Goal: Task Accomplishment & Management: Manage account settings

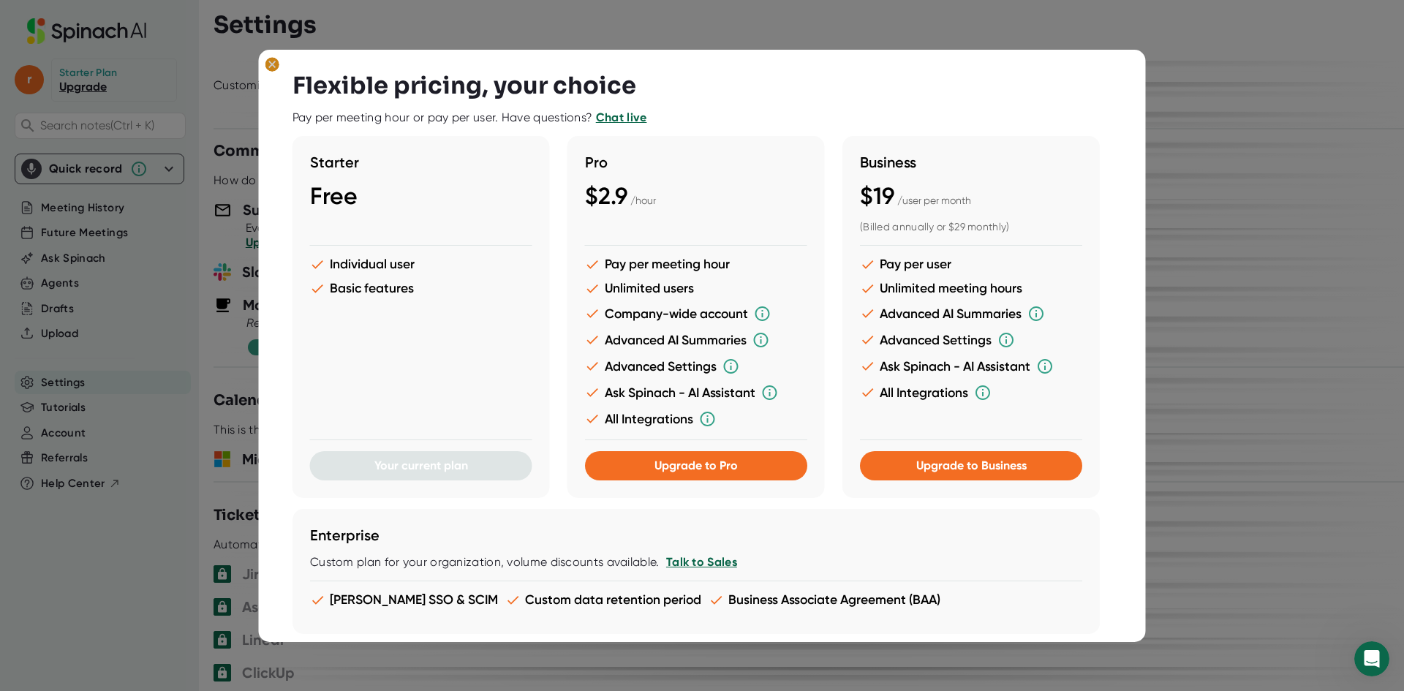
click at [273, 65] on icon at bounding box center [272, 64] width 7 height 7
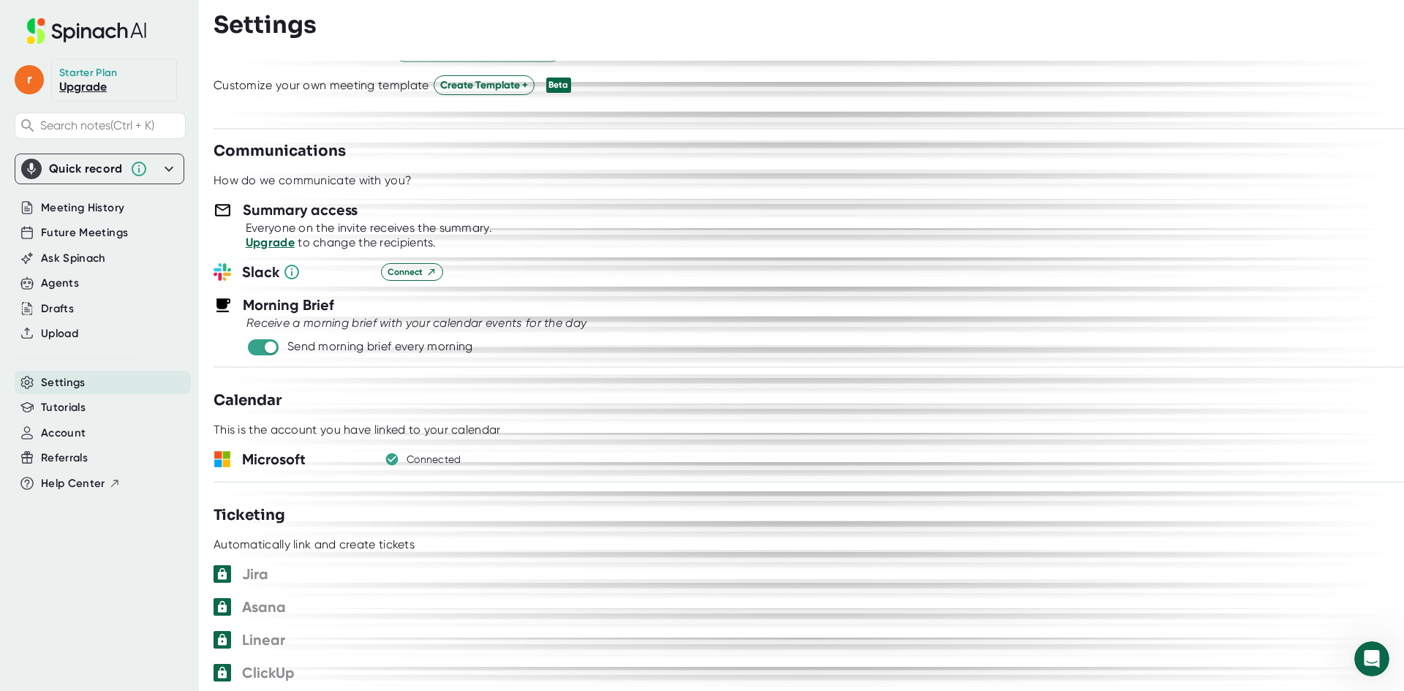
click at [287, 244] on link "Upgrade" at bounding box center [270, 243] width 49 height 14
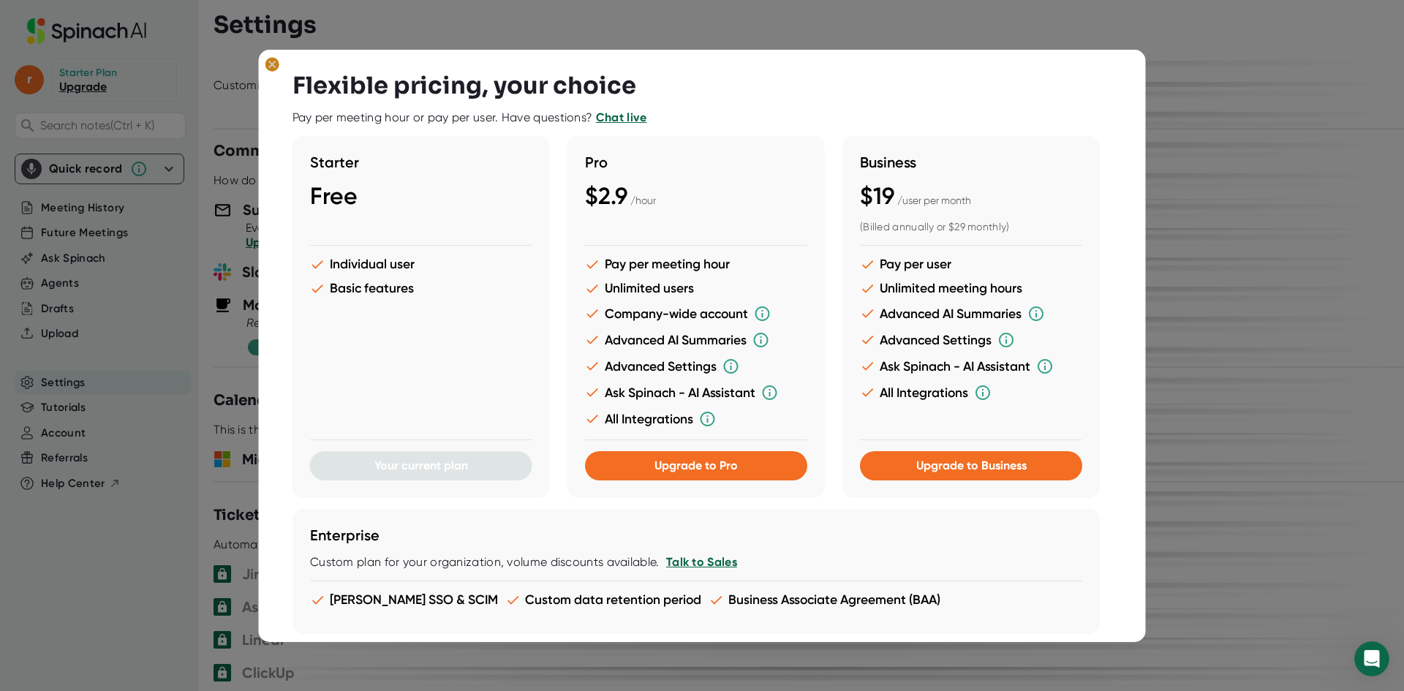
click at [270, 61] on icon at bounding box center [272, 64] width 7 height 7
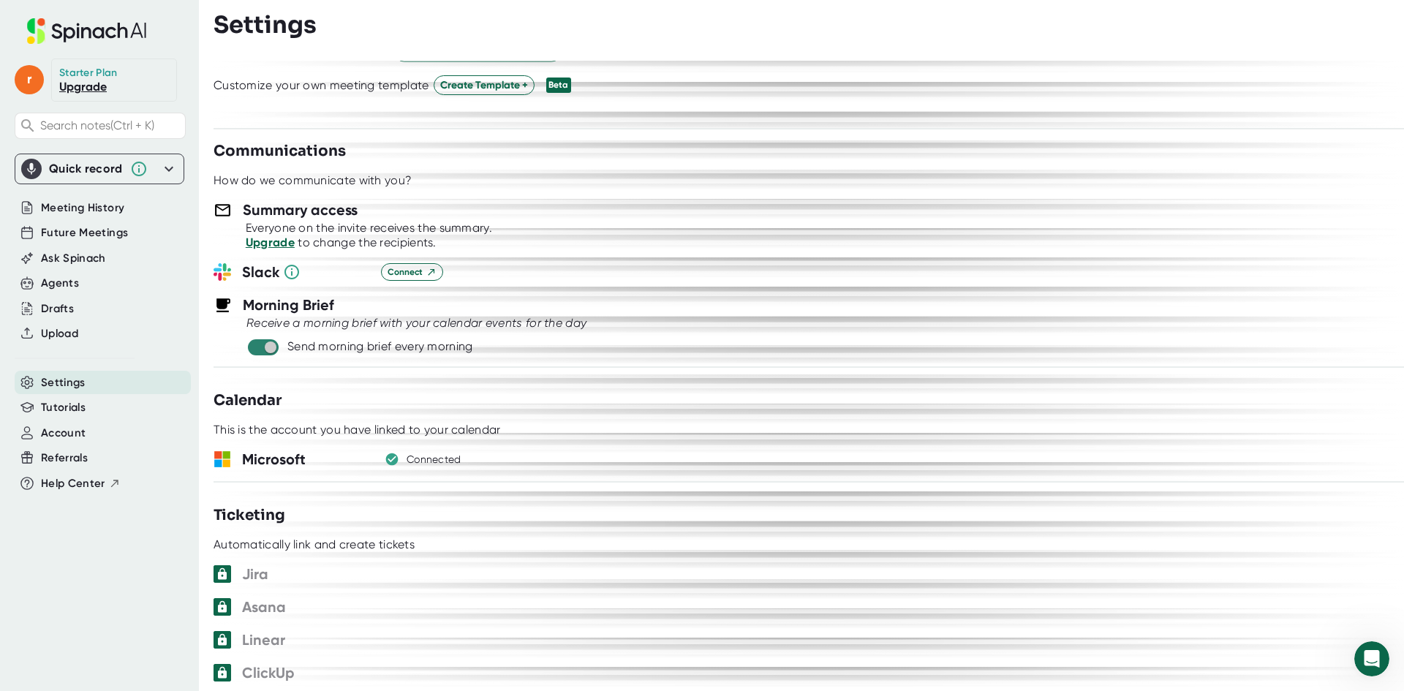
click at [274, 350] on input "checkbox" at bounding box center [270, 347] width 42 height 13
checkbox input "false"
click at [222, 211] on icon at bounding box center [222, 210] width 15 height 12
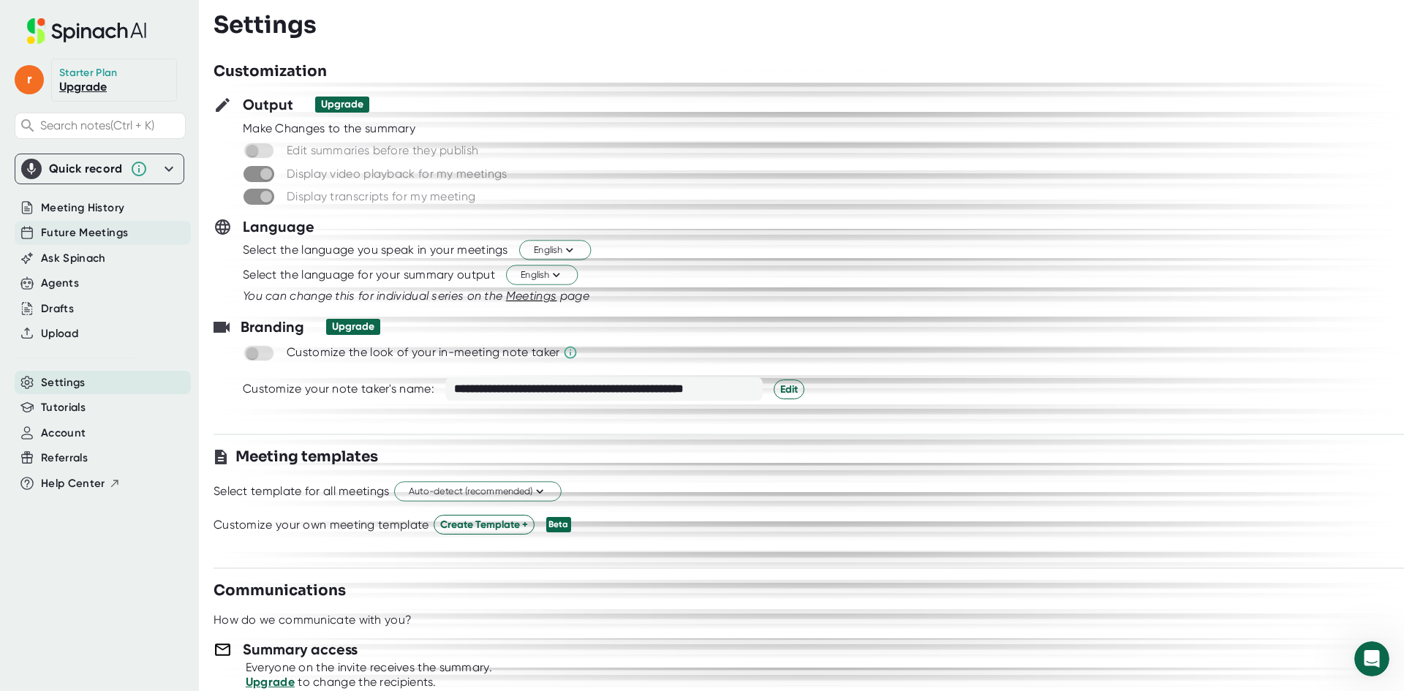
click at [73, 233] on span "Future Meetings" at bounding box center [84, 233] width 87 height 17
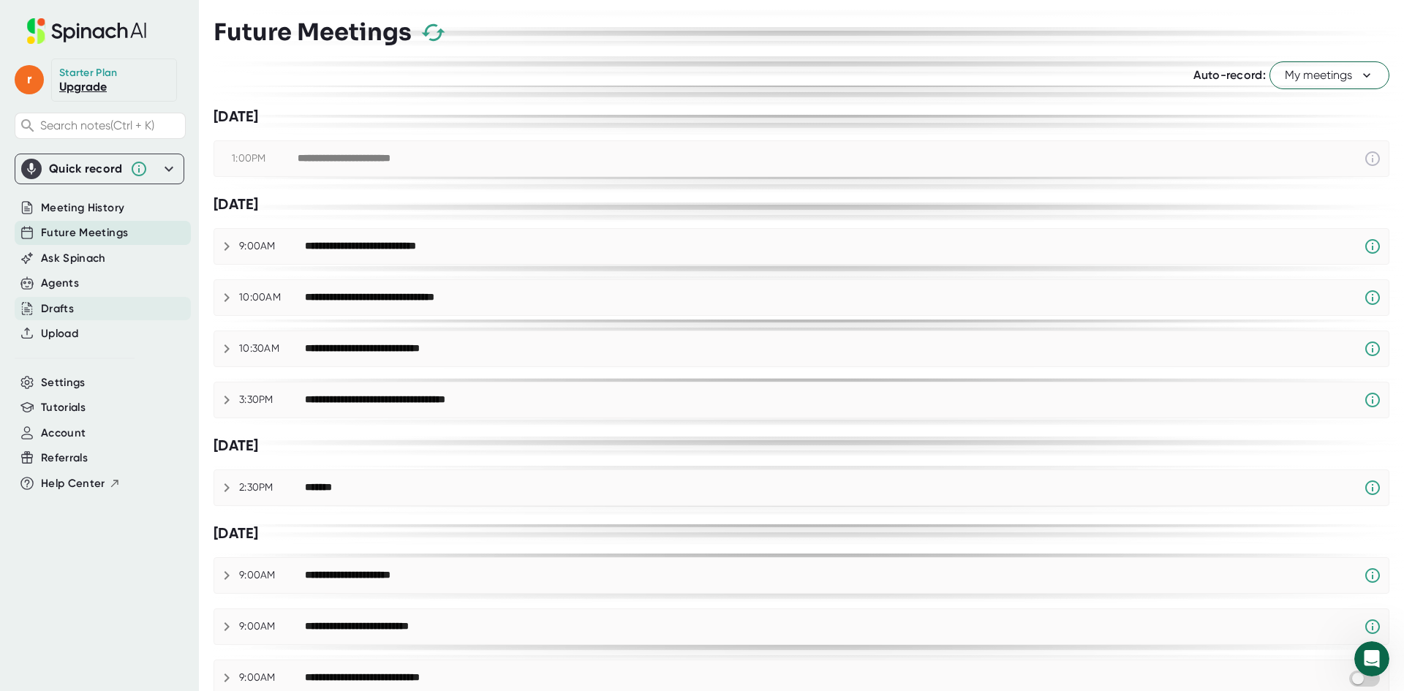
click at [49, 304] on div "Drafts" at bounding box center [57, 309] width 33 height 17
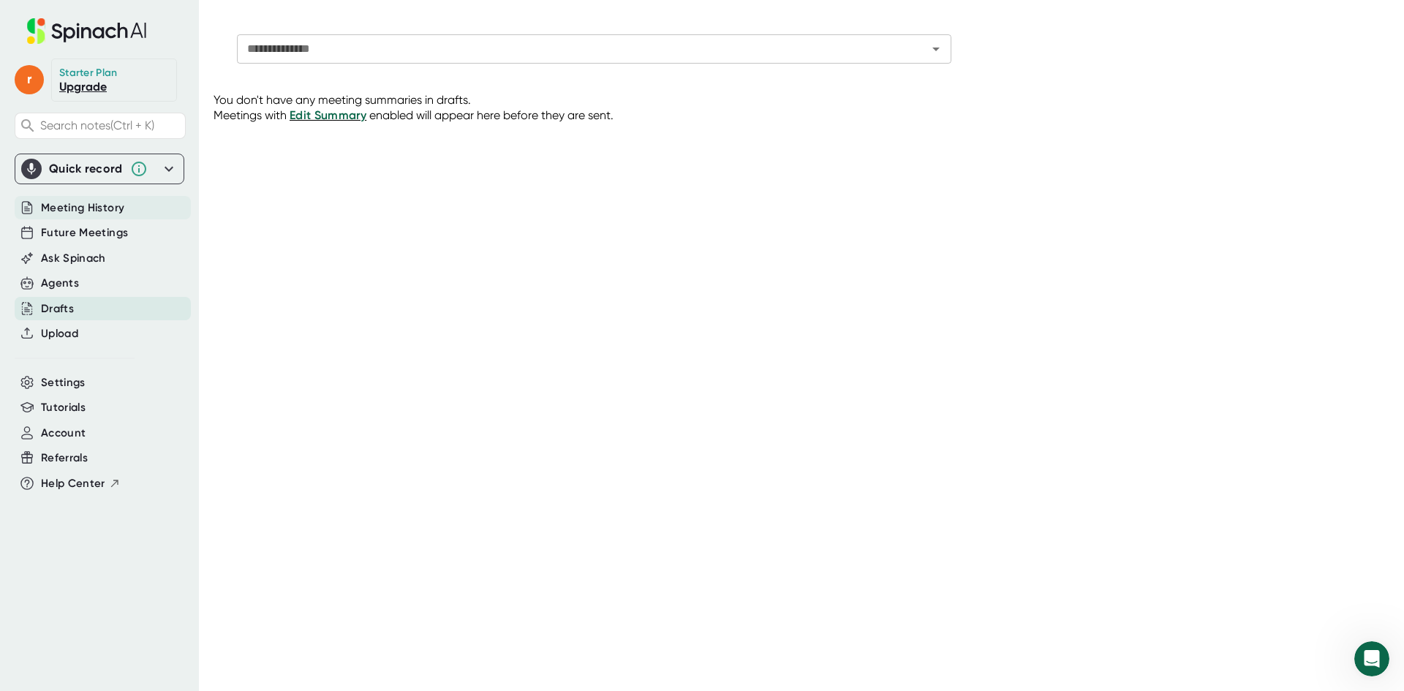
click at [75, 206] on span "Meeting History" at bounding box center [82, 208] width 83 height 17
